Goal: Find specific page/section: Find specific page/section

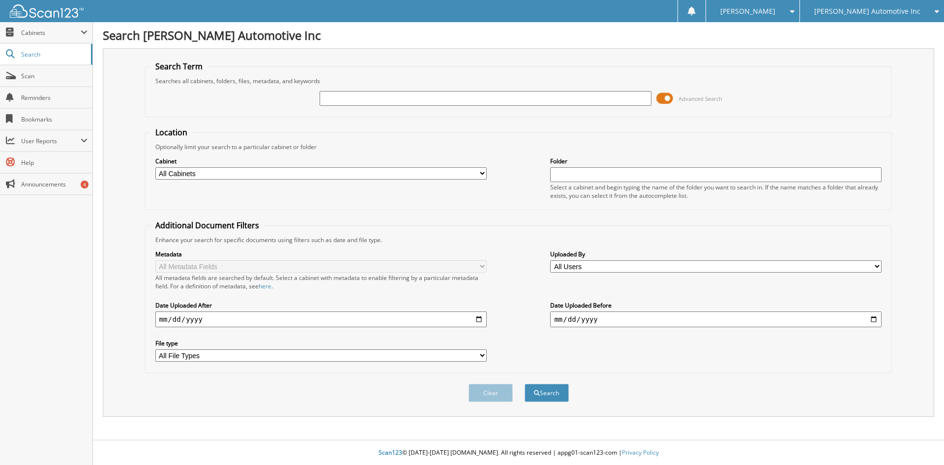
click at [830, 8] on span "[PERSON_NAME] Automotive Inc" at bounding box center [867, 11] width 106 height 6
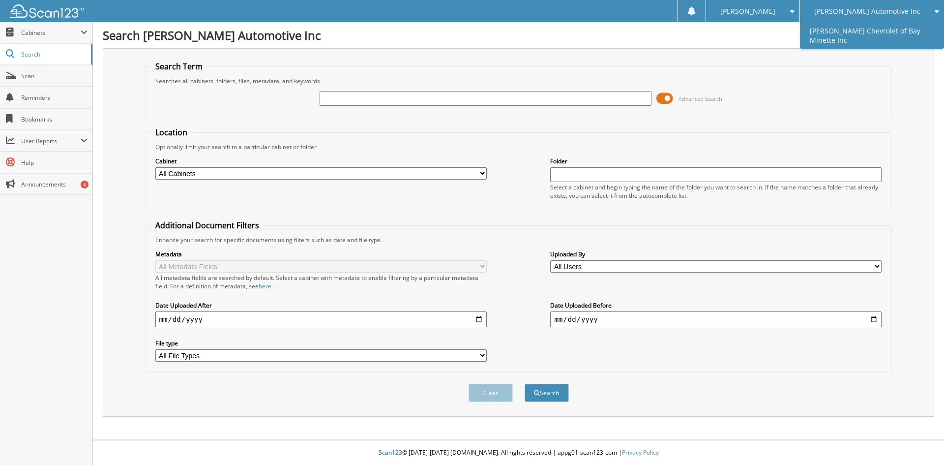
click at [836, 28] on link "[PERSON_NAME] Chevrolet of Bay Minette Inc" at bounding box center [872, 35] width 144 height 27
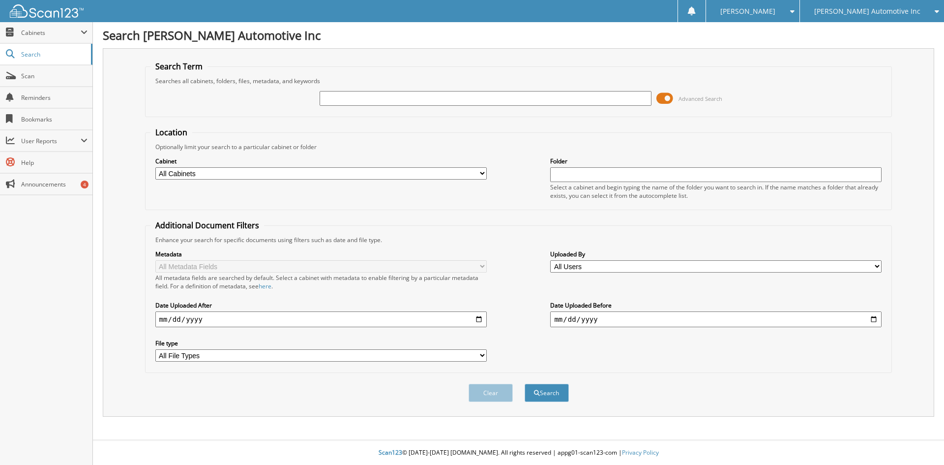
click at [667, 97] on span at bounding box center [665, 98] width 17 height 15
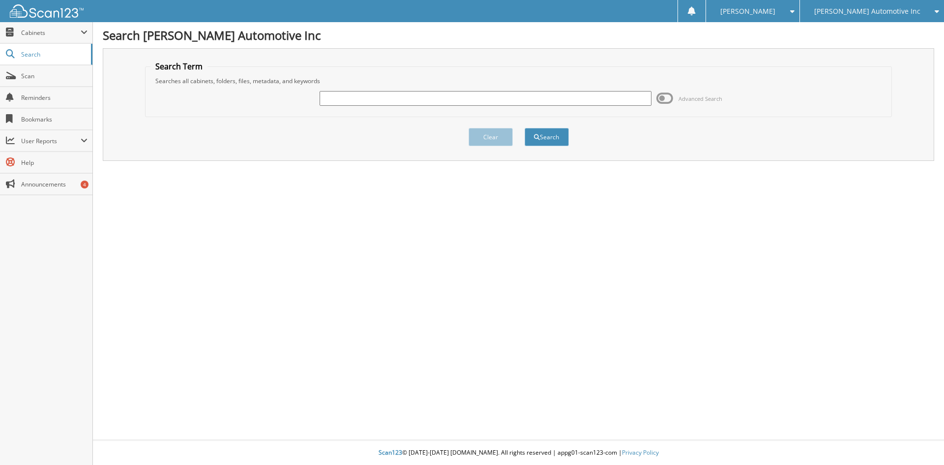
click at [510, 100] on input "text" at bounding box center [485, 98] width 331 height 15
type input "120006770"
click at [525, 128] on button "Search" at bounding box center [547, 137] width 44 height 18
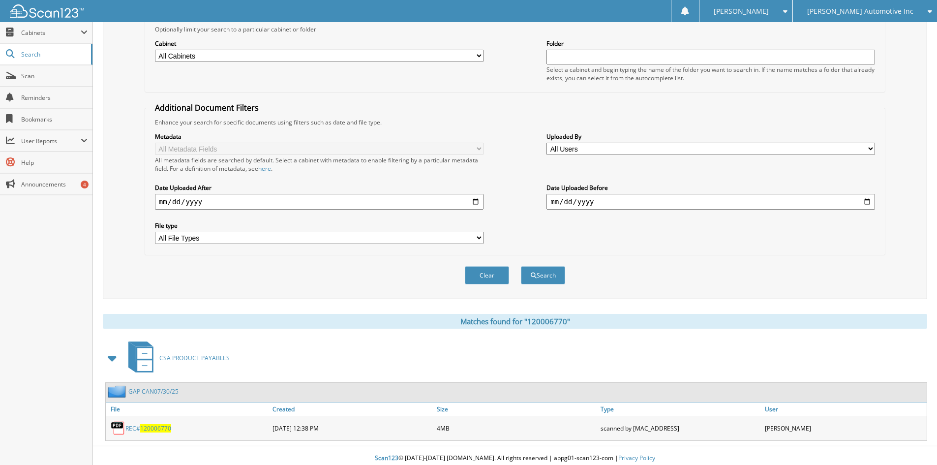
scroll to position [123, 0]
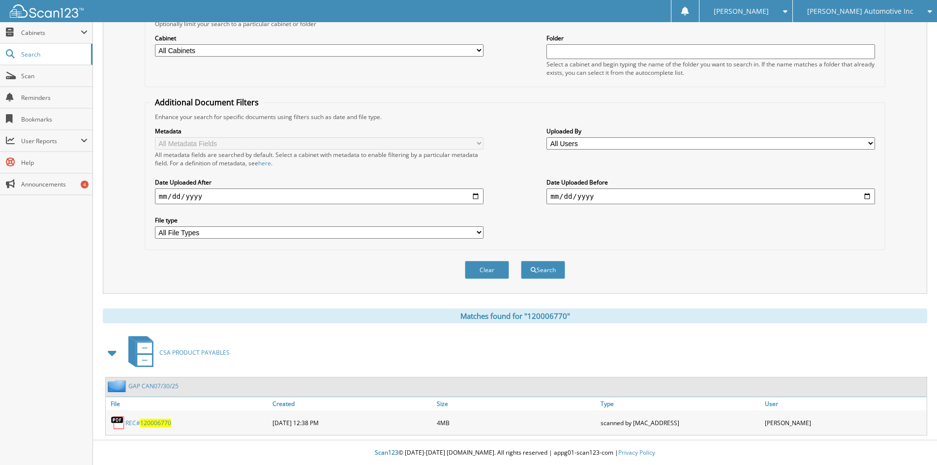
click at [155, 384] on link "GAP CAN07/30/25" at bounding box center [153, 386] width 50 height 8
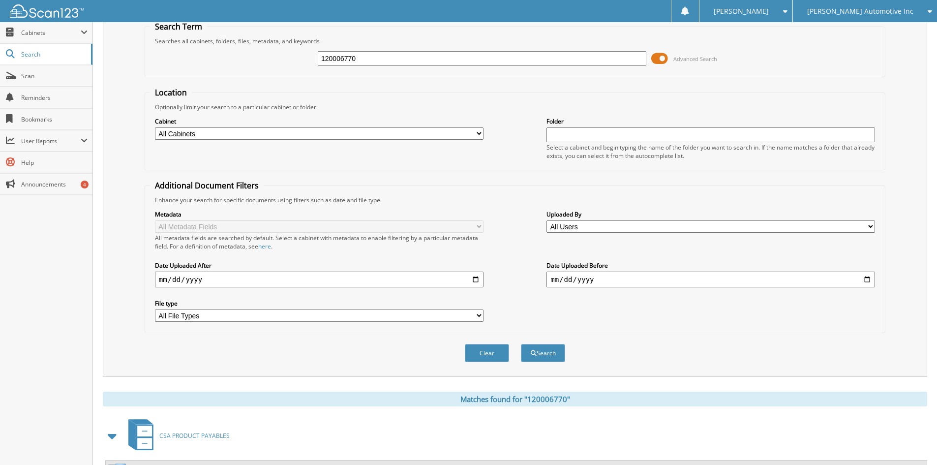
scroll to position [123, 0]
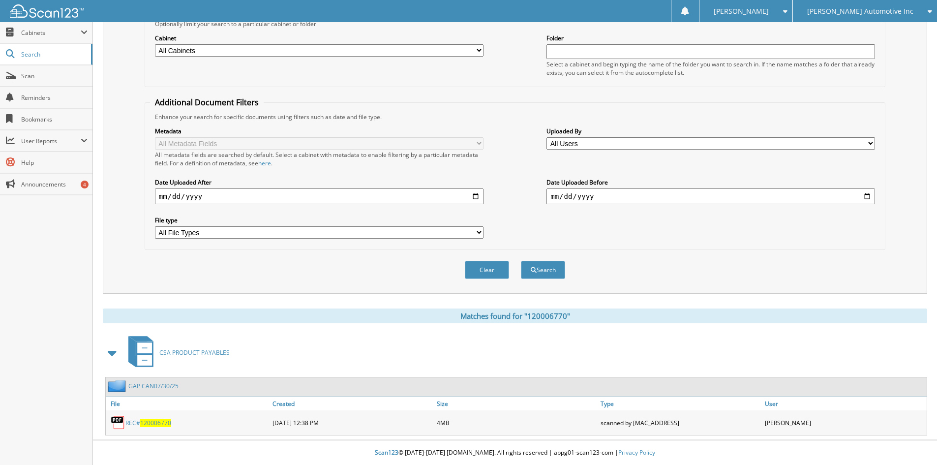
click at [895, 120] on div "Search Term Searches all cabinets, folders, files, metadata, and keywords 12000…" at bounding box center [515, 109] width 824 height 368
